Goal: Task Accomplishment & Management: Use online tool/utility

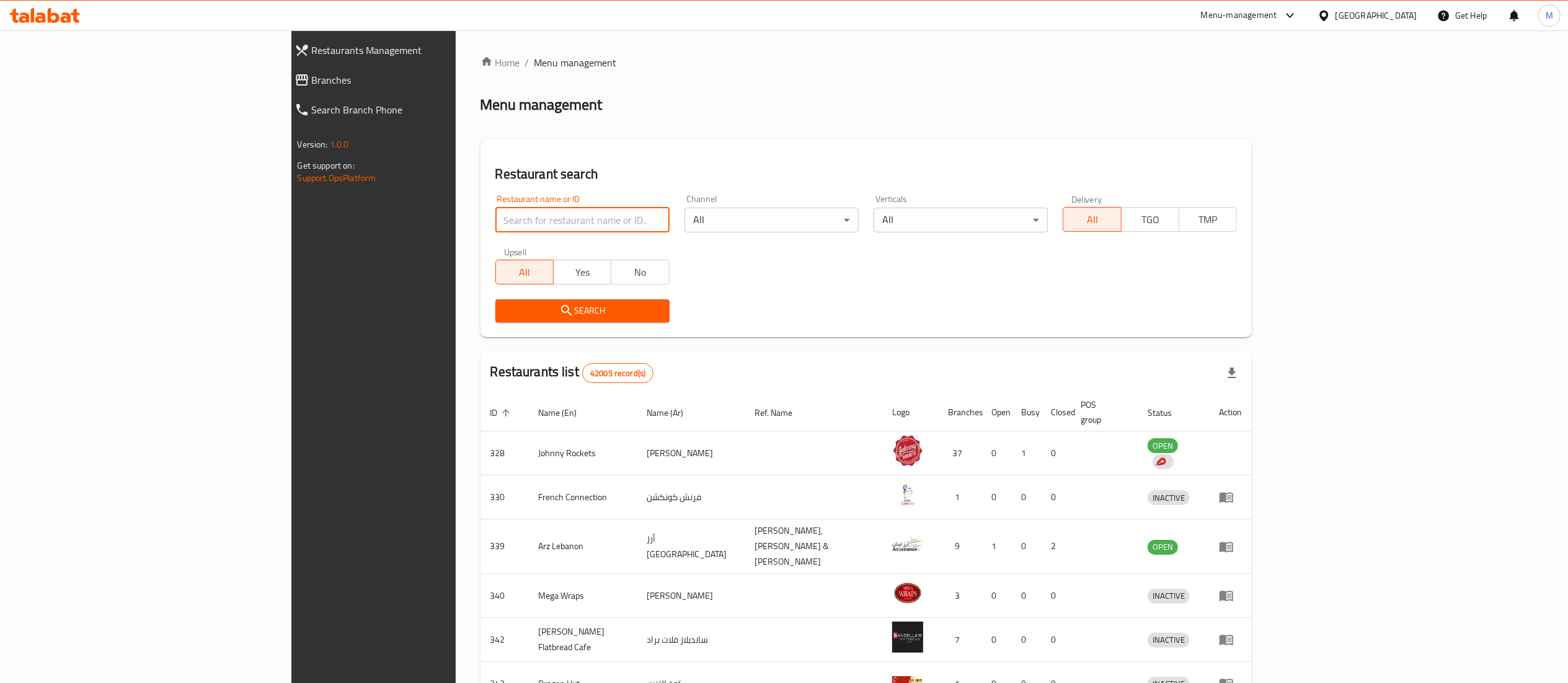
click at [495, 216] on input "search" at bounding box center [582, 220] width 174 height 25
type input "blaban"
click button "Search" at bounding box center [582, 311] width 174 height 23
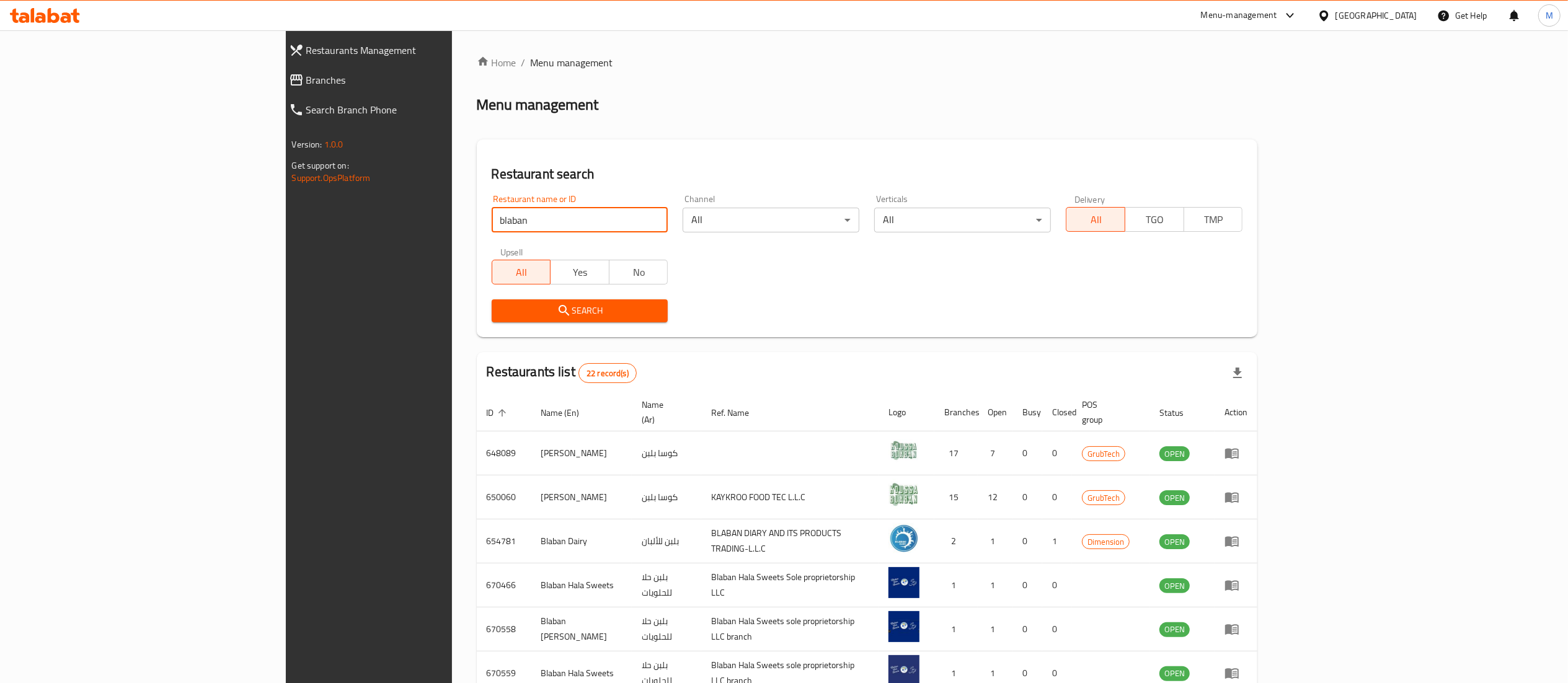
scroll to position [242, 0]
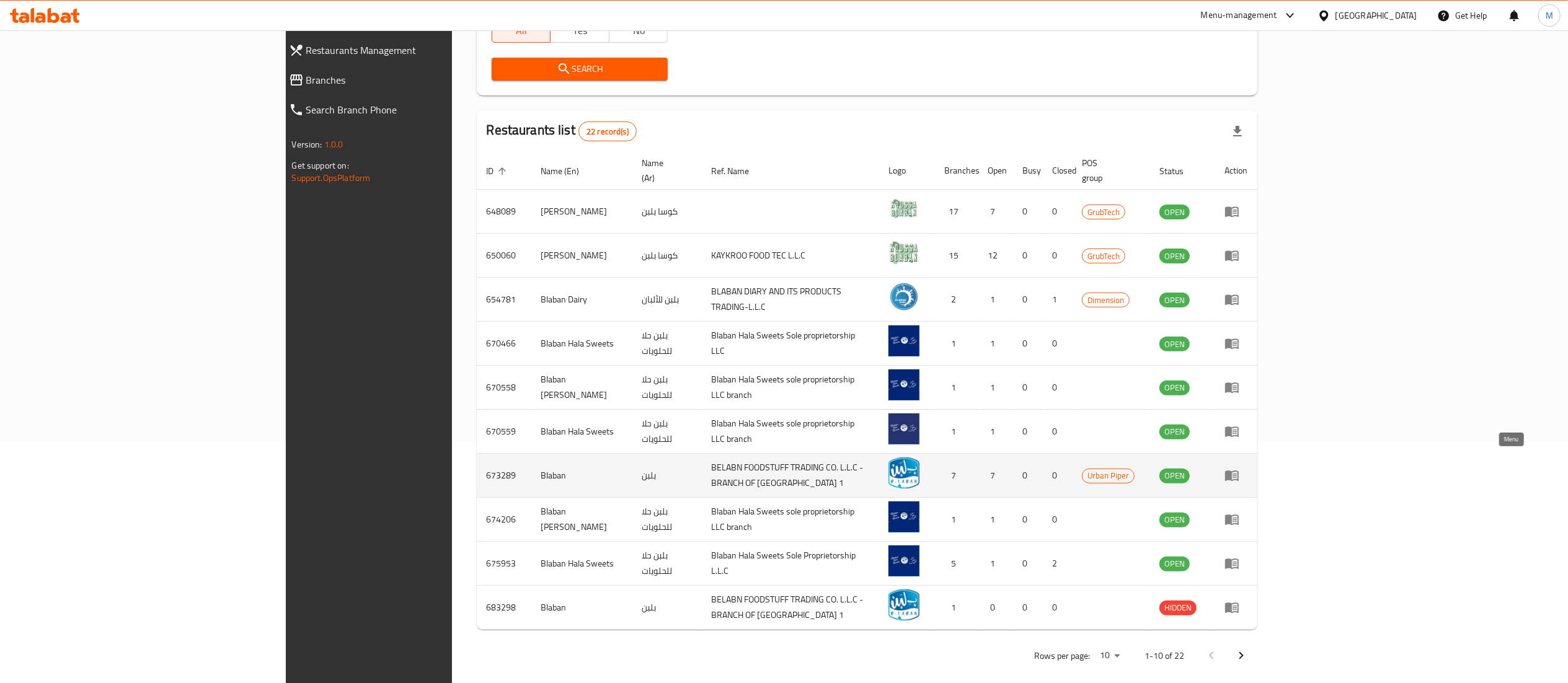
click at [1239, 468] on icon "enhanced table" at bounding box center [1232, 475] width 15 height 15
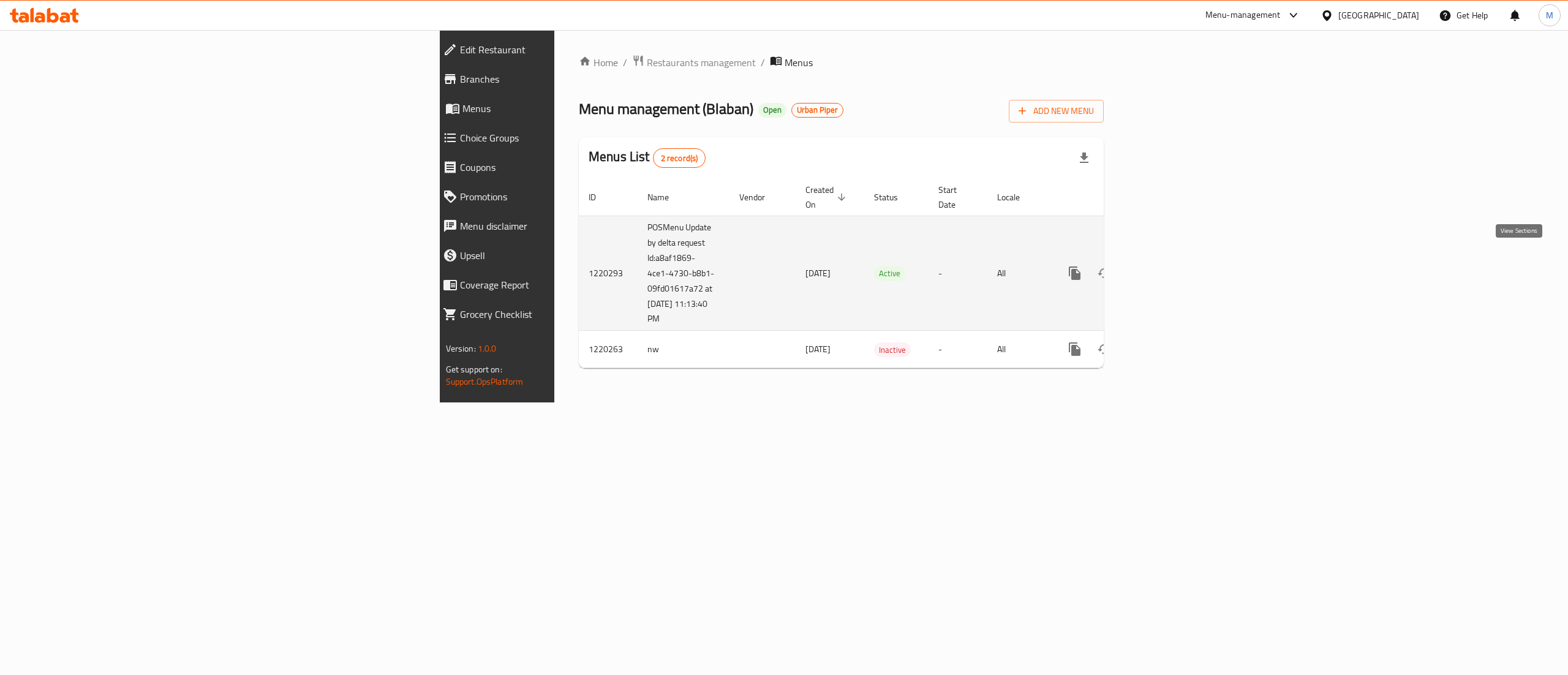
click at [1169, 267] on icon "enhanced table" at bounding box center [1163, 273] width 11 height 11
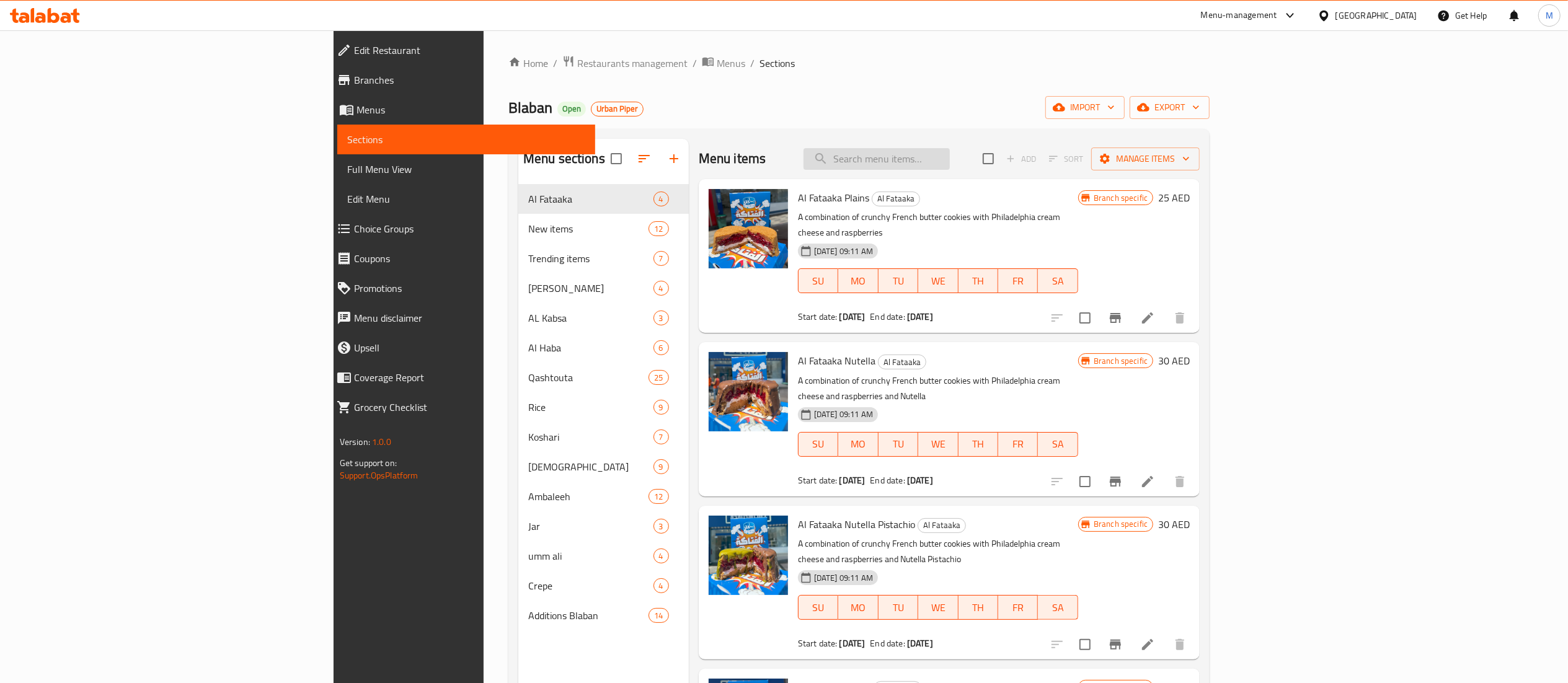
click at [950, 165] on input "search" at bounding box center [877, 159] width 146 height 21
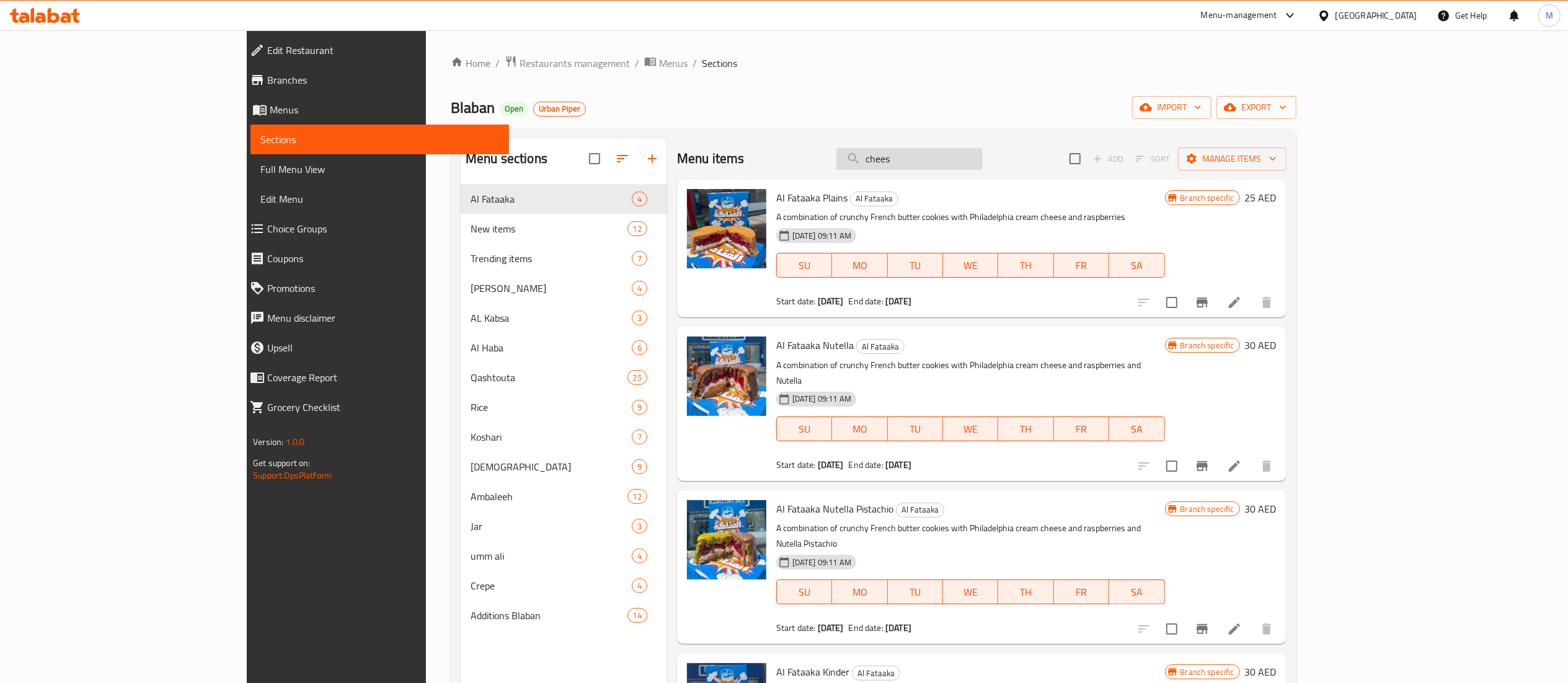
click at [983, 165] on input "chees" at bounding box center [910, 159] width 146 height 21
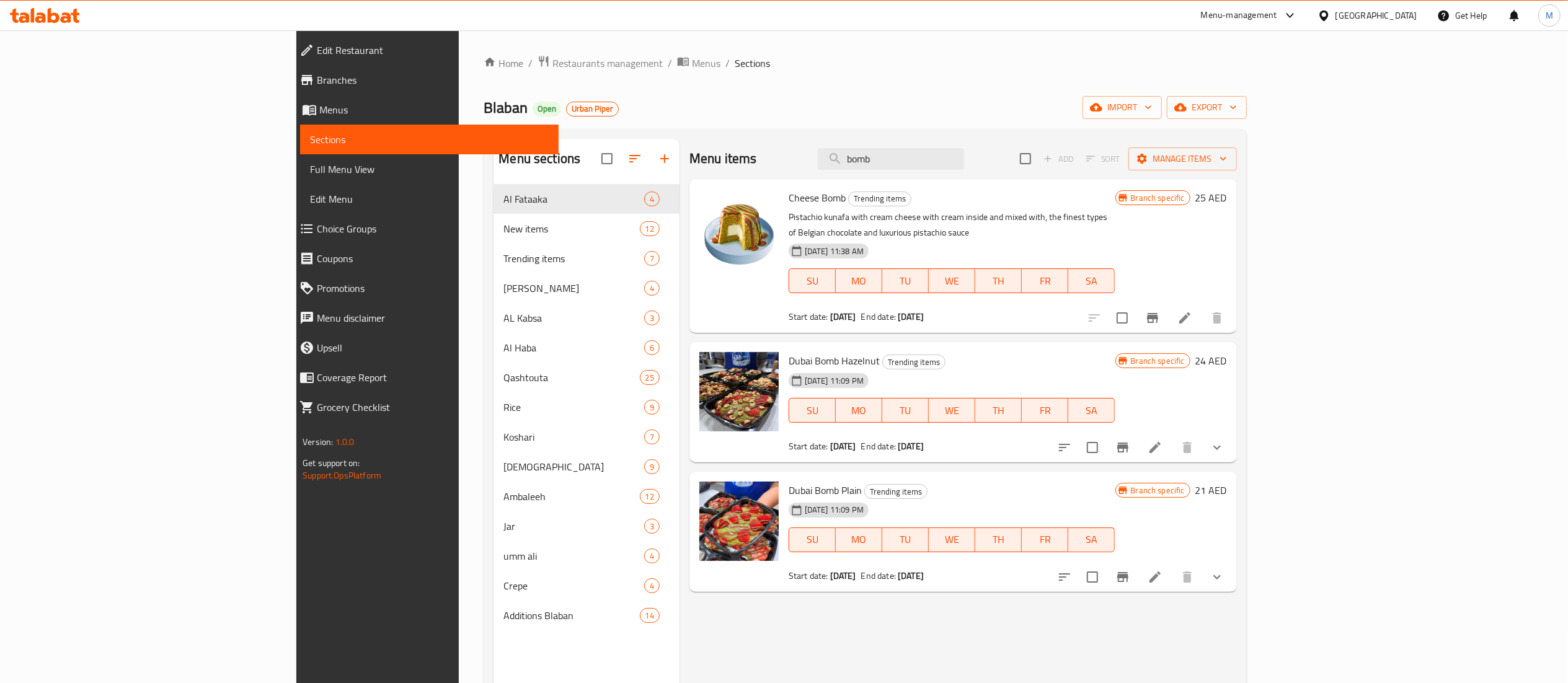
type input "bomb"
click at [1138, 562] on button "Branch-specific-item" at bounding box center [1123, 577] width 30 height 30
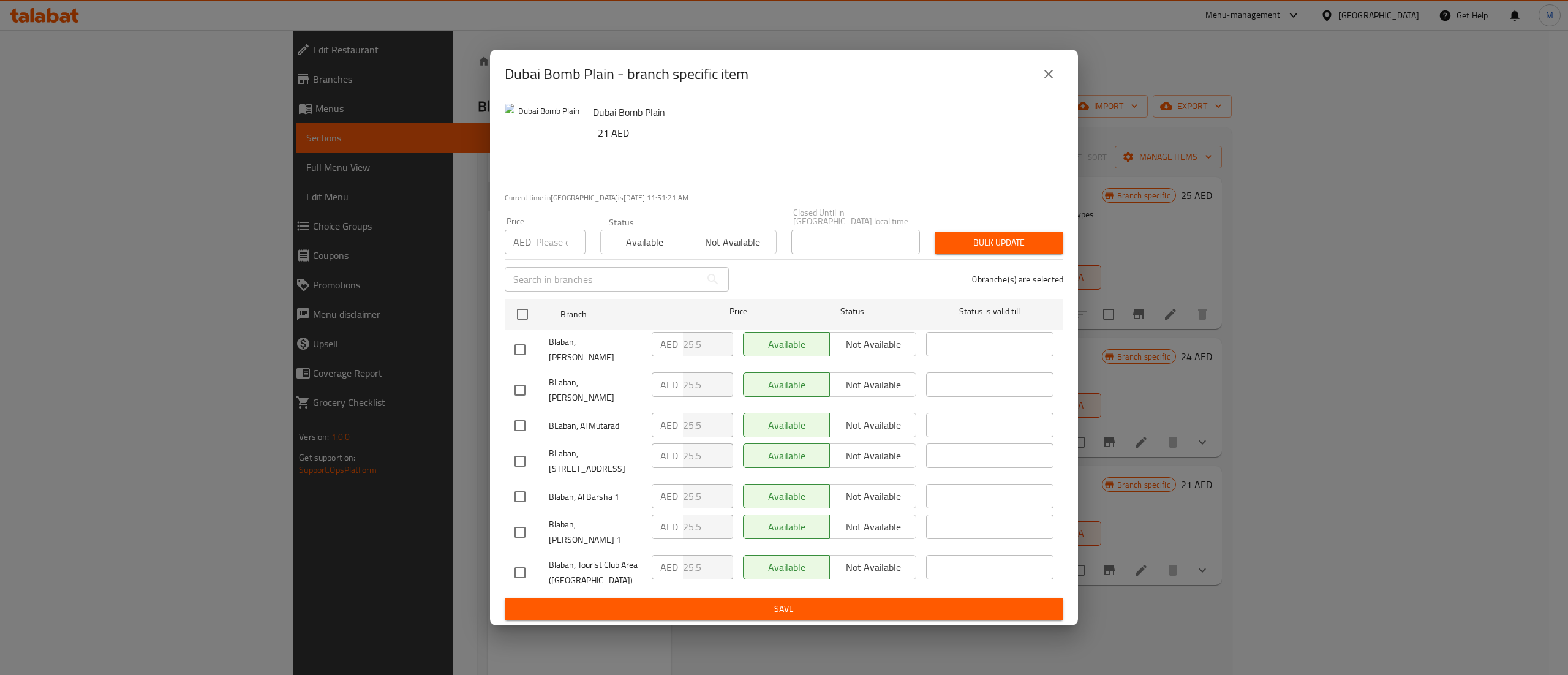
click at [1044, 82] on icon "close" at bounding box center [1048, 74] width 15 height 15
